Goal: Transaction & Acquisition: Purchase product/service

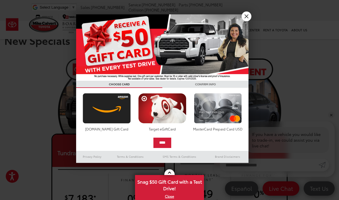
click at [243, 18] on link "X" at bounding box center [246, 16] width 10 height 10
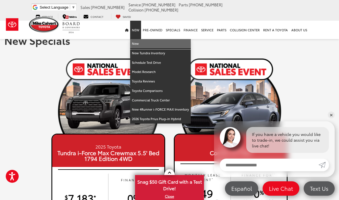
click at [136, 39] on link "New" at bounding box center [160, 43] width 61 height 9
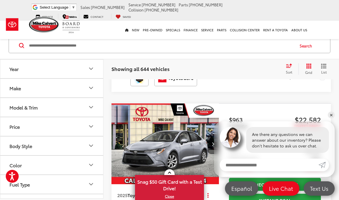
scroll to position [253, 0]
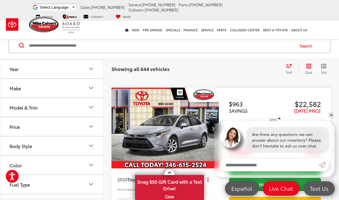
click at [23, 112] on button "Model & Trim" at bounding box center [51, 107] width 103 height 19
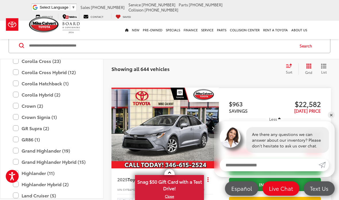
scroll to position [132, 0]
click at [15, 129] on label "GR Supra (2)" at bounding box center [51, 129] width 77 height 10
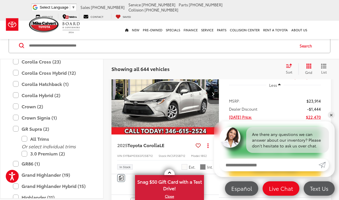
scroll to position [72, 0]
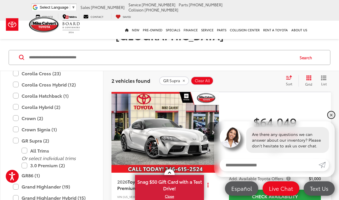
click at [329, 115] on link "✕" at bounding box center [330, 114] width 7 height 7
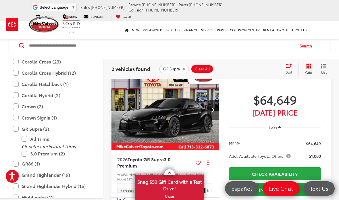
scroll to position [387, 0]
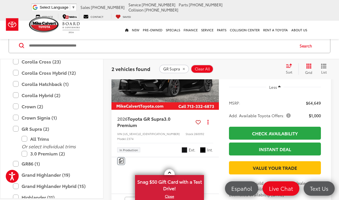
click at [17, 129] on label "GR Supra (2)" at bounding box center [51, 129] width 77 height 10
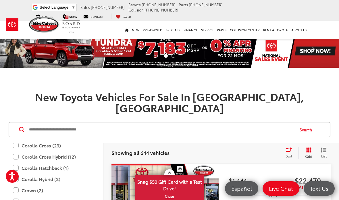
click at [100, 123] on input "Search by Make, Model, or Keyword" at bounding box center [160, 130] width 265 height 14
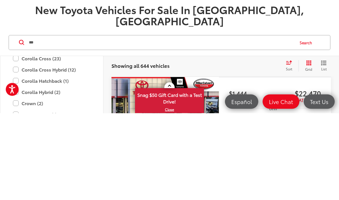
type input "***"
click at [303, 122] on button "Search" at bounding box center [307, 129] width 26 height 14
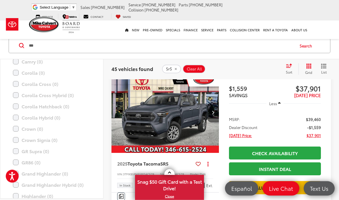
scroll to position [92, 0]
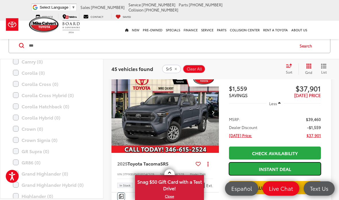
click at [307, 162] on link "Instant Deal" at bounding box center [275, 168] width 92 height 13
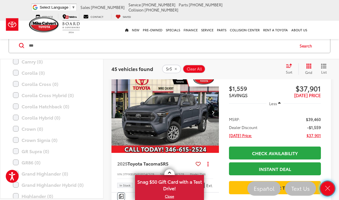
click at [324, 192] on icon "Close" at bounding box center [327, 187] width 7 height 7
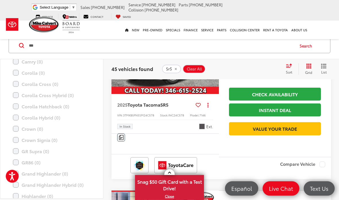
scroll to position [155, 0]
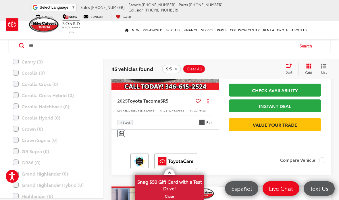
click at [310, 83] on link "Check Availability" at bounding box center [275, 89] width 92 height 13
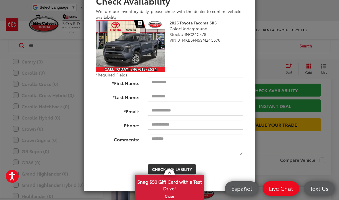
scroll to position [45, 0]
